Goal: Task Accomplishment & Management: Use online tool/utility

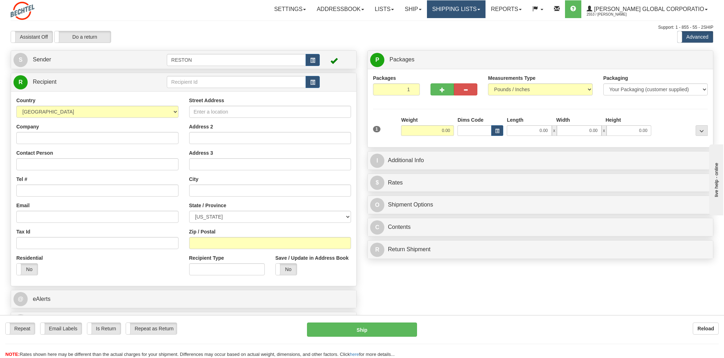
click at [486, 8] on link "Shipping lists" at bounding box center [456, 9] width 59 height 18
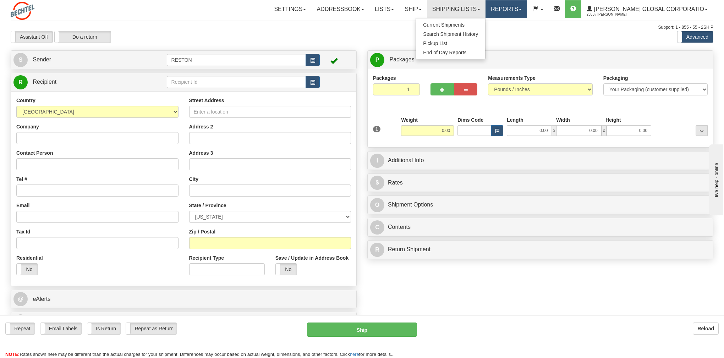
click at [527, 7] on link "Reports" at bounding box center [507, 9] width 42 height 18
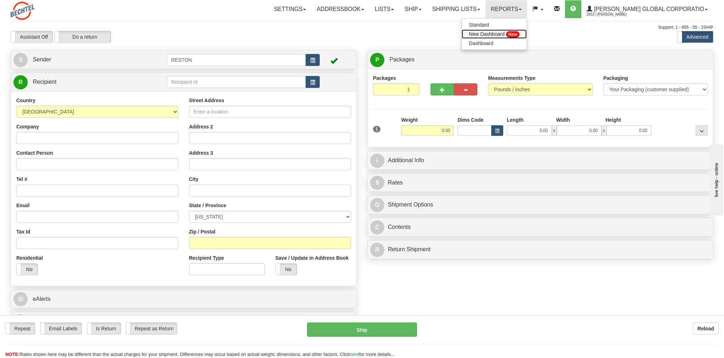
click at [505, 34] on span "New Dashboard" at bounding box center [487, 34] width 36 height 6
click at [527, 11] on link "Reports" at bounding box center [507, 9] width 42 height 18
click at [505, 33] on span "New Dashboard" at bounding box center [487, 34] width 36 height 6
click at [527, 9] on link "Reports" at bounding box center [507, 9] width 42 height 18
click at [489, 23] on span "Standard" at bounding box center [479, 25] width 20 height 6
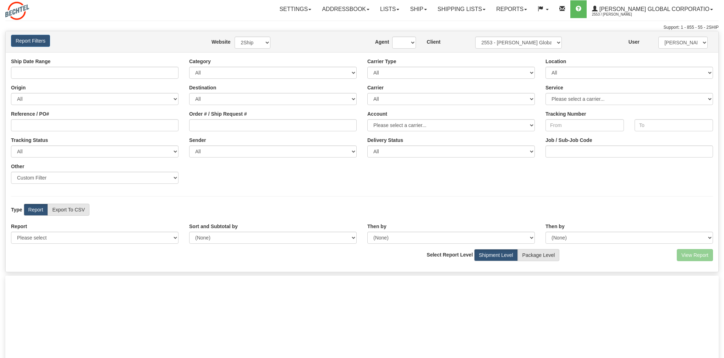
type input "[DATE] And [DATE]"
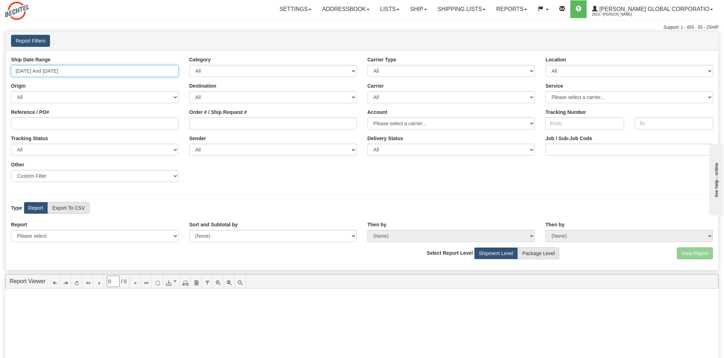
click at [77, 72] on input "[DATE] And [DATE]" at bounding box center [95, 71] width 168 height 12
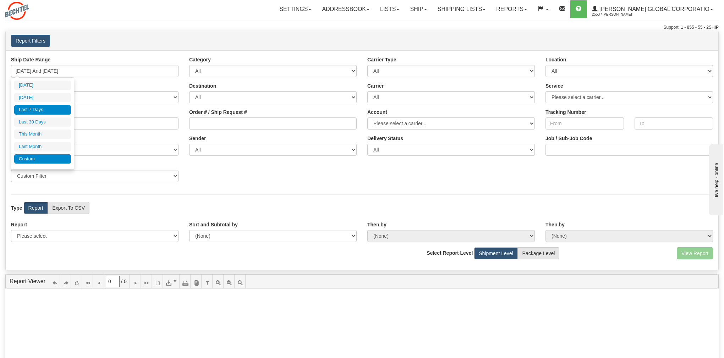
click at [34, 161] on li "Custom" at bounding box center [42, 159] width 57 height 10
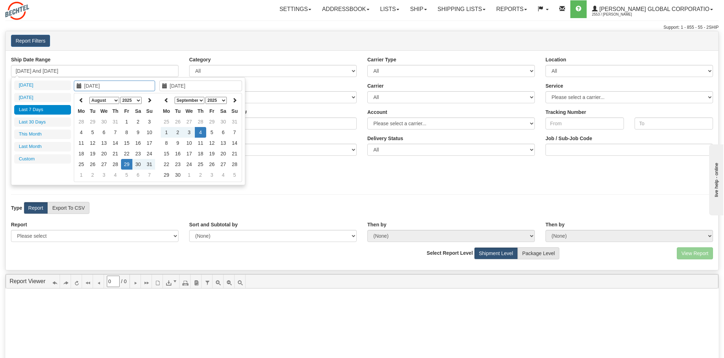
click at [114, 101] on select "January February March April May June July August September October November De…" at bounding box center [104, 100] width 30 height 7
type input "[DATE]"
click at [105, 120] on td "1" at bounding box center [103, 121] width 11 height 11
type input "09/02/2025"
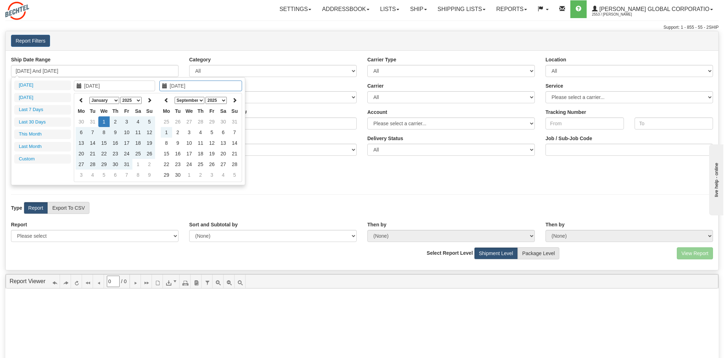
click at [132, 54] on div "Ship Date Range 08/29/2025 And 09/04/2025 Category All Inbound Outbound Carrier…" at bounding box center [362, 160] width 713 height 220
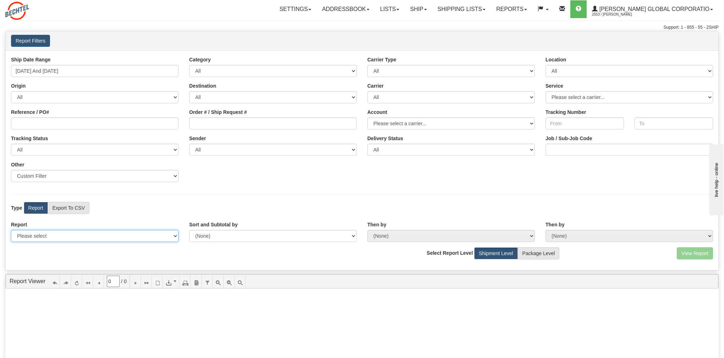
click at [137, 239] on select "Please select 1 Line Shipment Report Address Detail Basic Shipment Overview Can…" at bounding box center [95, 236] width 168 height 12
select select "Users\1 Line Shipment Report.trdx"
click at [11, 230] on select "Please select 1 Line Shipment Report Address Detail Basic Shipment Overview Can…" at bounding box center [95, 236] width 168 height 12
click at [686, 254] on button "View Report" at bounding box center [695, 254] width 36 height 12
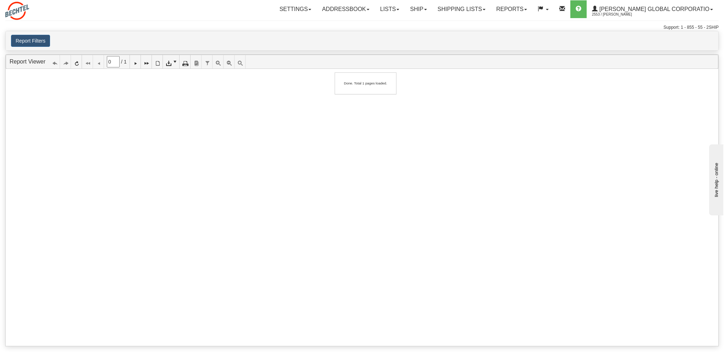
type input "1"
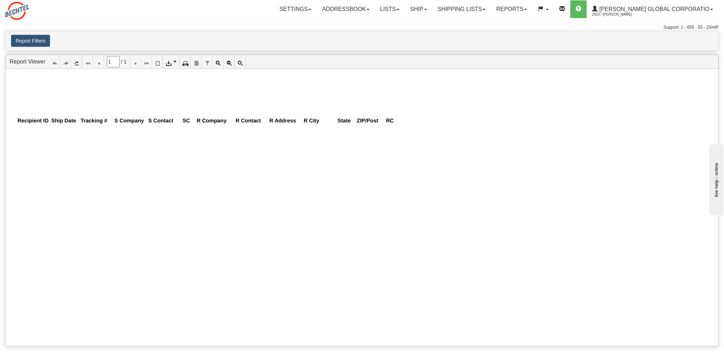
scroll to position [0, 0]
click at [47, 42] on button "Report Filters" at bounding box center [30, 41] width 39 height 12
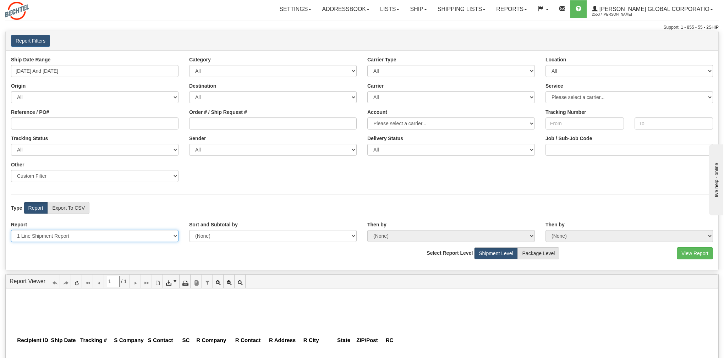
click at [120, 235] on select "Please select 1 Line Shipment Report Address Detail Basic Shipment Overview Can…" at bounding box center [95, 236] width 168 height 12
select select "Users\Basic Shipment Overview.trdx"
click at [11, 230] on select "Please select 1 Line Shipment Report Address Detail Basic Shipment Overview Can…" at bounding box center [95, 236] width 168 height 12
click at [696, 254] on button "View Report" at bounding box center [695, 254] width 36 height 12
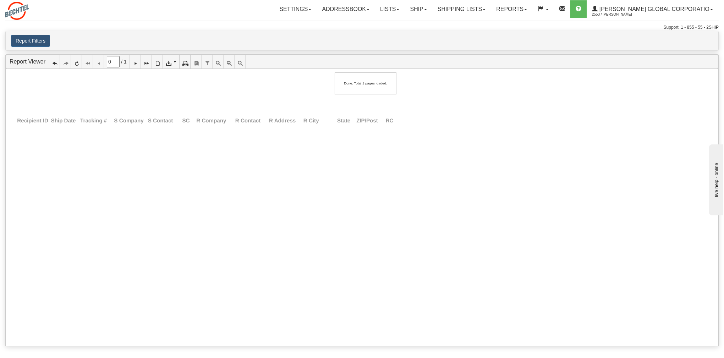
type input "1"
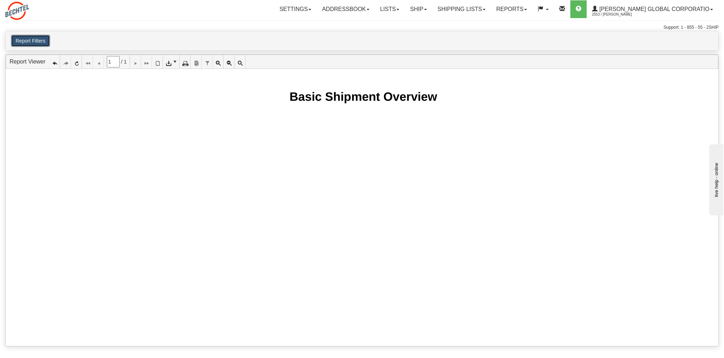
click at [38, 41] on button "Report Filters" at bounding box center [30, 41] width 39 height 12
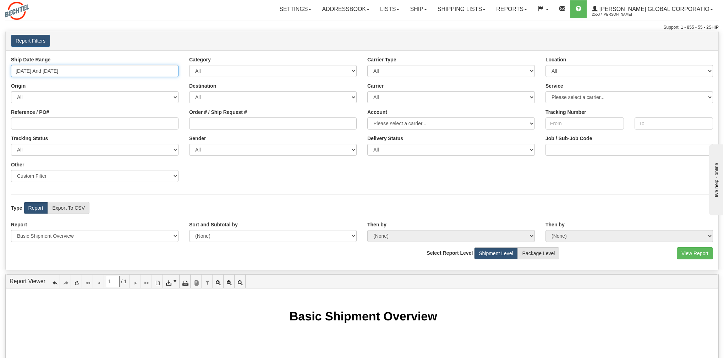
type input "08/29/2025"
type input "[DATE]"
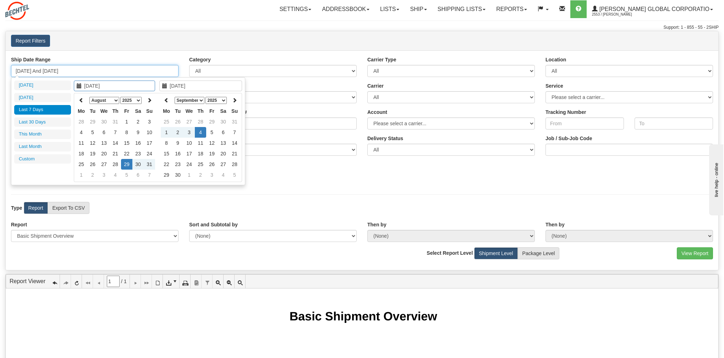
click at [116, 70] on input "08/29/2025 And 09/04/2025" at bounding box center [95, 71] width 168 height 12
click at [111, 99] on select "January February March April May June July August September October November De…" at bounding box center [104, 100] width 30 height 7
type input "01/01/2025"
click at [104, 120] on td "1" at bounding box center [103, 121] width 11 height 11
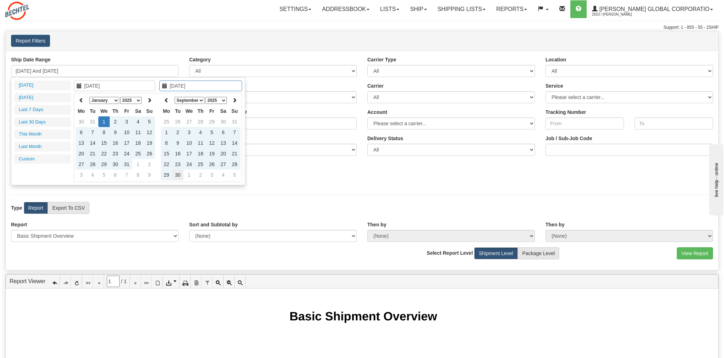
type input "09/30/2025"
click at [180, 175] on td "30" at bounding box center [177, 175] width 11 height 11
type input "01/01/2025 And 09/30/2025"
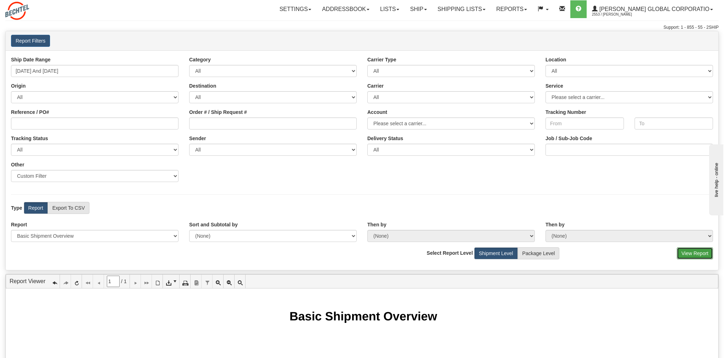
click at [691, 253] on button "View Report" at bounding box center [695, 254] width 36 height 12
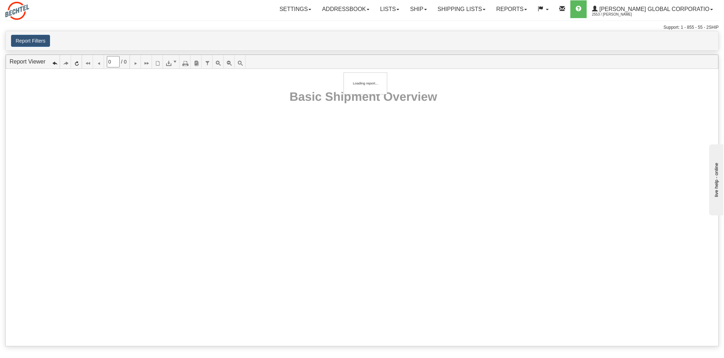
type input "1"
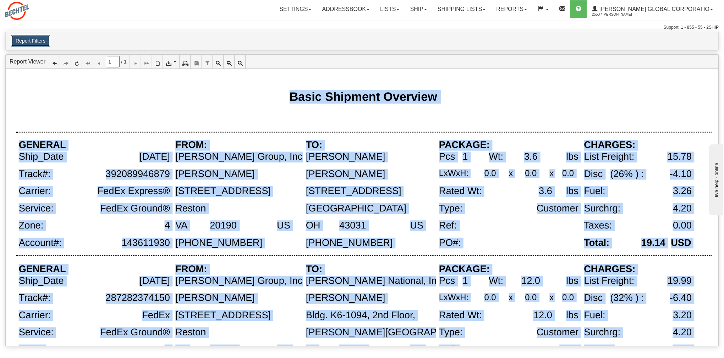
click at [19, 37] on button "Report Filters" at bounding box center [30, 41] width 39 height 12
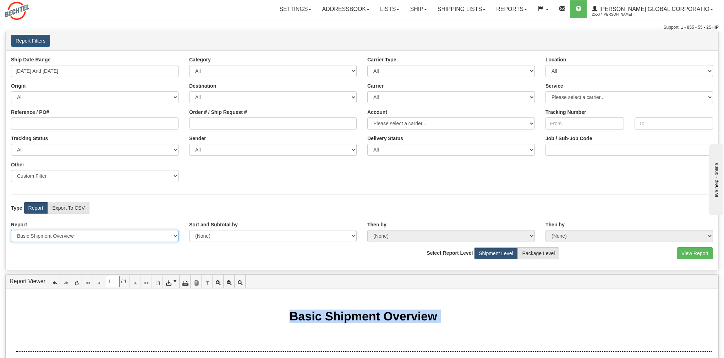
click at [175, 234] on select "Please select 1 Line Shipment Report Address Detail Basic Shipment Overview Can…" at bounding box center [95, 236] width 168 height 12
select select "Users\1 Line Shipment Report.trdx"
click at [11, 230] on select "Please select 1 Line Shipment Report Address Detail Basic Shipment Overview Can…" at bounding box center [95, 236] width 168 height 12
click at [692, 251] on button "View Report" at bounding box center [695, 254] width 36 height 12
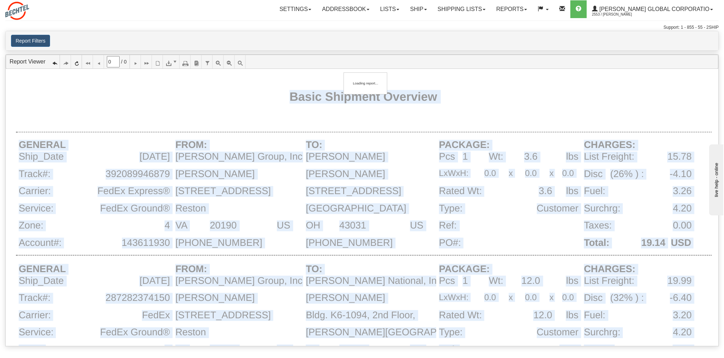
type input "1"
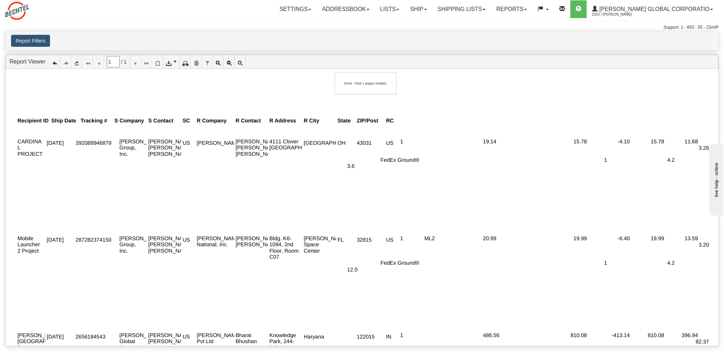
click at [254, 88] on div at bounding box center [367, 103] width 703 height 49
click at [39, 40] on button "Report Filters" at bounding box center [30, 41] width 39 height 12
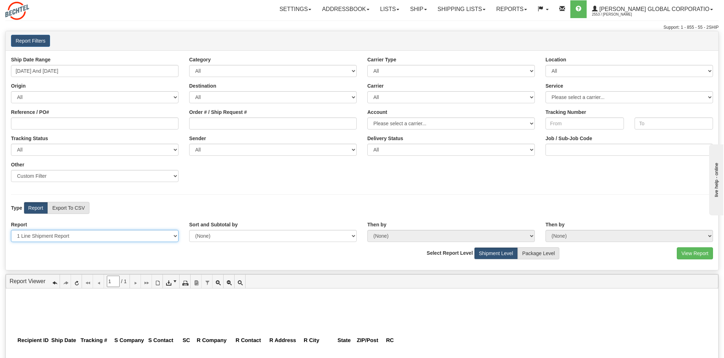
click at [174, 237] on select "Please select 1 Line Shipment Report Address Detail Basic Shipment Overview Can…" at bounding box center [95, 236] width 168 height 12
select select "Users\Basic Shipment Overview.trdx"
click at [11, 230] on select "Please select 1 Line Shipment Report Address Detail Basic Shipment Overview Can…" at bounding box center [95, 236] width 168 height 12
click at [694, 254] on button "View Report" at bounding box center [695, 254] width 36 height 12
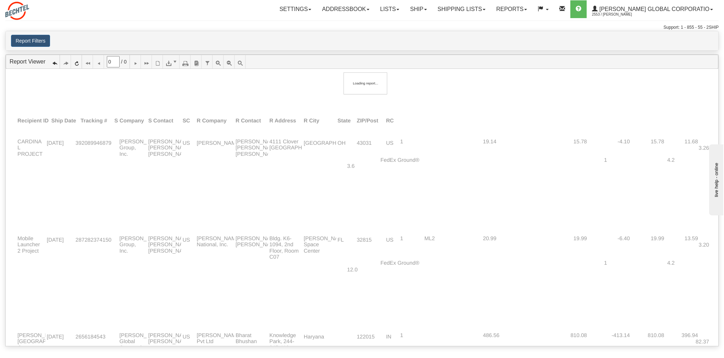
click at [694, 254] on div at bounding box center [367, 321] width 713 height 495
type input "1"
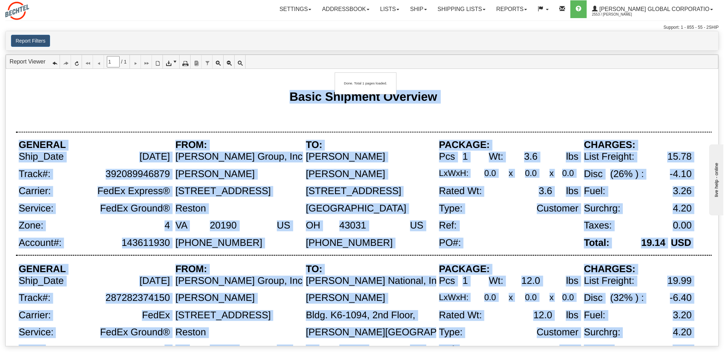
click at [275, 114] on div at bounding box center [364, 123] width 696 height 18
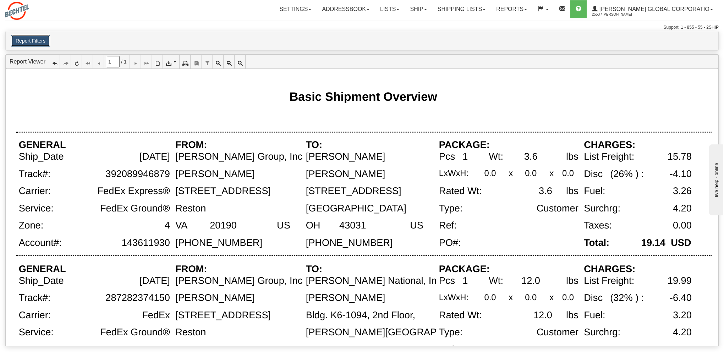
click at [32, 40] on button "Report Filters" at bounding box center [30, 41] width 39 height 12
